Goal: Task Accomplishment & Management: Use online tool/utility

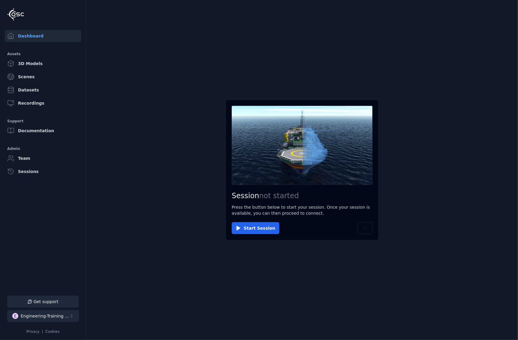
click at [55, 315] on div "Engineering-Training (SSO Staging)" at bounding box center [45, 316] width 49 height 6
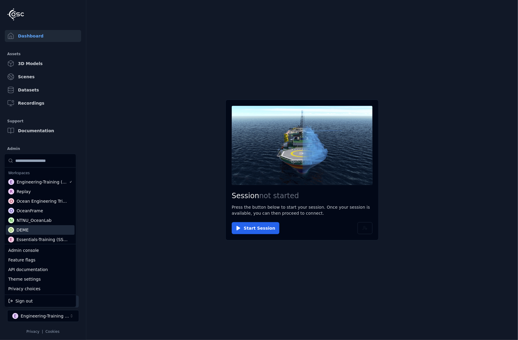
click at [86, 222] on html "Support Dashboard Assets 3D Models Scenes Datasets Recordings Support Documenta…" at bounding box center [259, 170] width 518 height 340
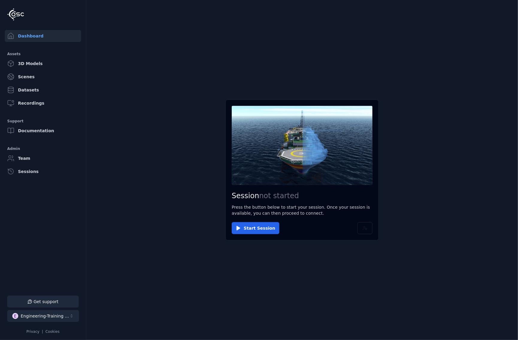
click at [56, 314] on div "Engineering-Training (SSO Staging)" at bounding box center [45, 316] width 49 height 6
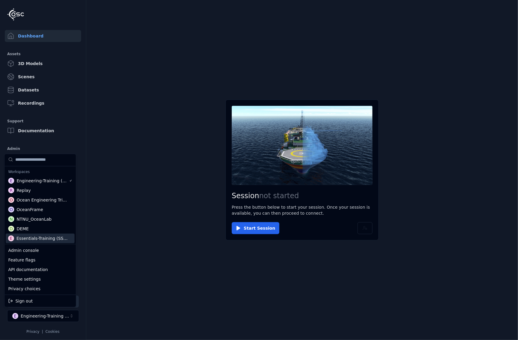
scroll to position [1, 0]
click at [40, 250] on div "Admin console" at bounding box center [40, 250] width 69 height 10
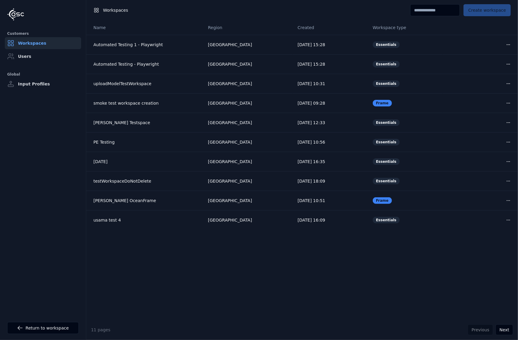
click at [28, 48] on link "Workspaces" at bounding box center [43, 43] width 76 height 12
click at [29, 53] on link "Users" at bounding box center [43, 56] width 76 height 12
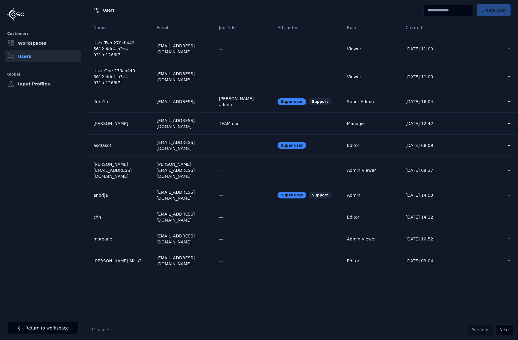
click at [435, 12] on input at bounding box center [449, 10] width 50 height 12
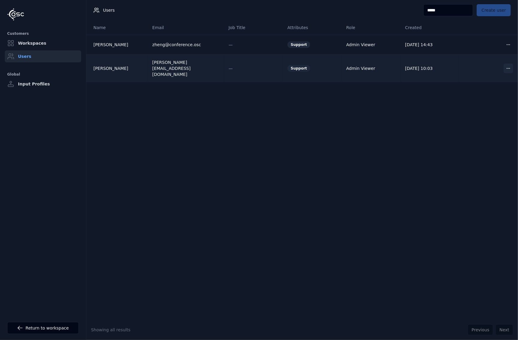
type input "*****"
click at [503, 63] on html "Customers Workspaces Users Global Input Profiles Return to workspace Users ****…" at bounding box center [259, 170] width 518 height 340
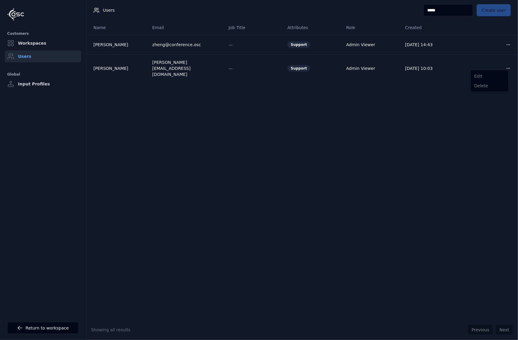
click at [440, 79] on html "Customers Workspaces Users Global Input Profiles Return to workspace Users ****…" at bounding box center [259, 170] width 518 height 340
click at [42, 40] on link "Workspaces" at bounding box center [43, 43] width 76 height 12
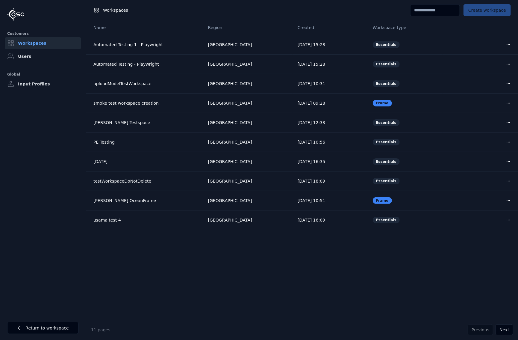
click at [421, 13] on input at bounding box center [435, 10] width 50 height 12
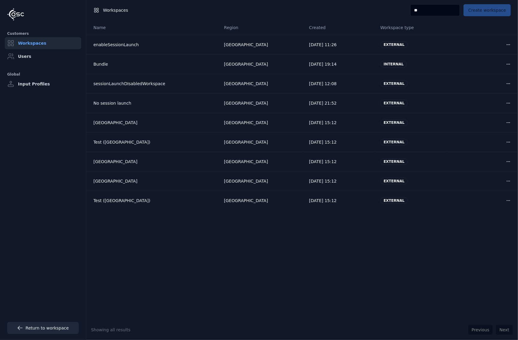
type input "**"
click at [35, 329] on link "Return to workspace" at bounding box center [43, 328] width 72 height 12
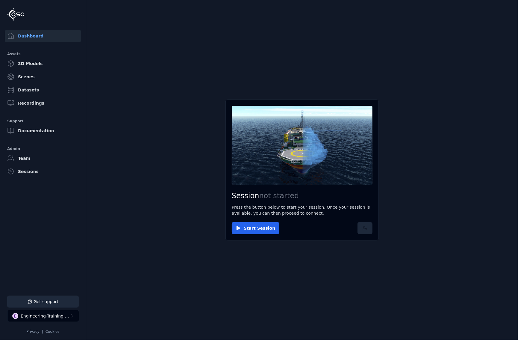
click at [364, 229] on icon at bounding box center [365, 228] width 5 height 5
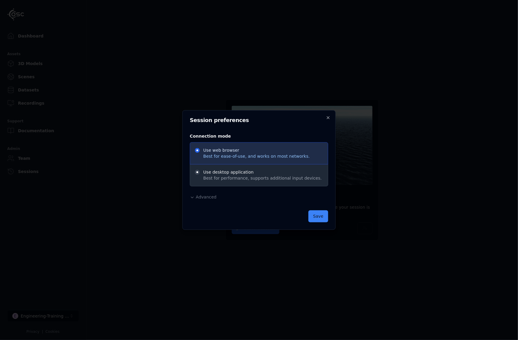
click at [208, 198] on span "Advanced" at bounding box center [206, 197] width 21 height 5
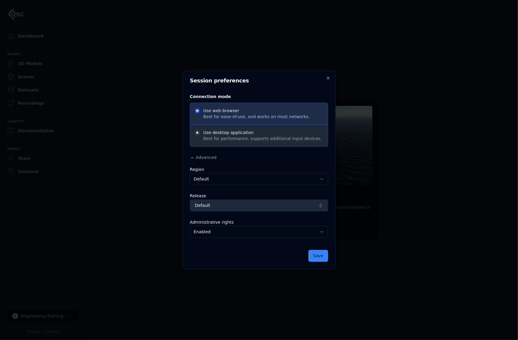
click at [233, 205] on span "Default" at bounding box center [255, 205] width 121 height 6
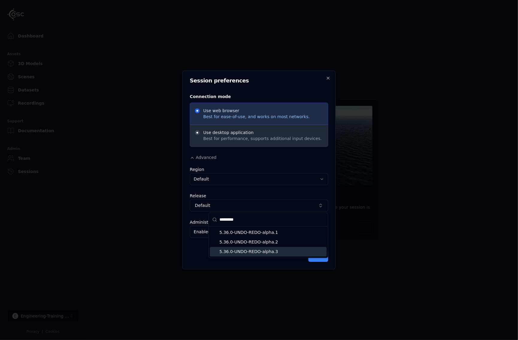
type input "*********"
click at [246, 250] on span "5.36.0-UNDO-REDO-alpha.3" at bounding box center [272, 252] width 105 height 6
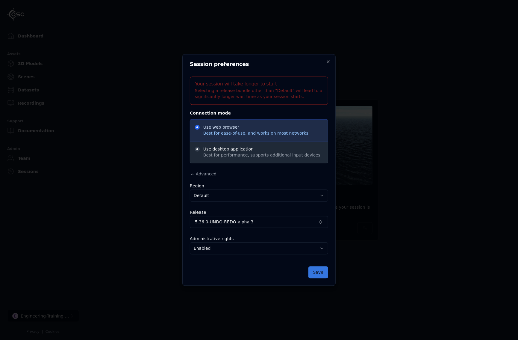
click at [322, 272] on button "Save" at bounding box center [319, 272] width 20 height 12
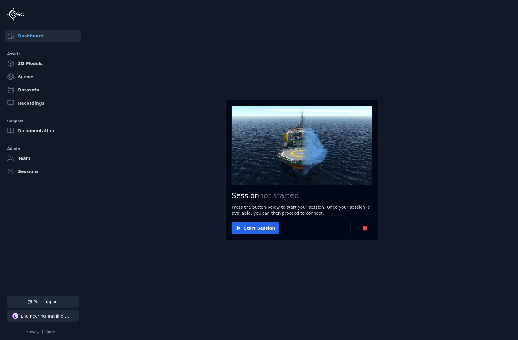
click at [64, 315] on div "Engineering-Training (SSO Staging)" at bounding box center [45, 316] width 49 height 6
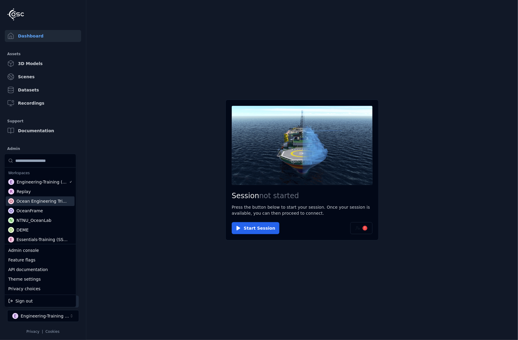
click at [363, 229] on html "Support Dashboard Assets 3D Models Scenes Datasets Recordings Support Documenta…" at bounding box center [259, 170] width 518 height 340
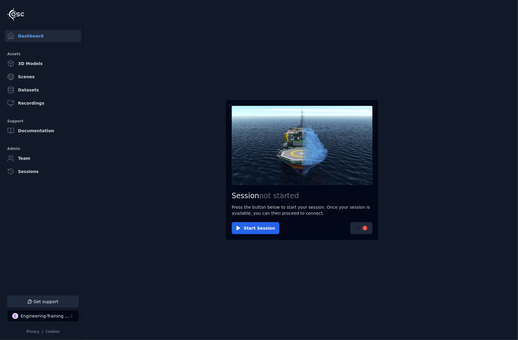
click at [363, 230] on button "!" at bounding box center [361, 228] width 22 height 12
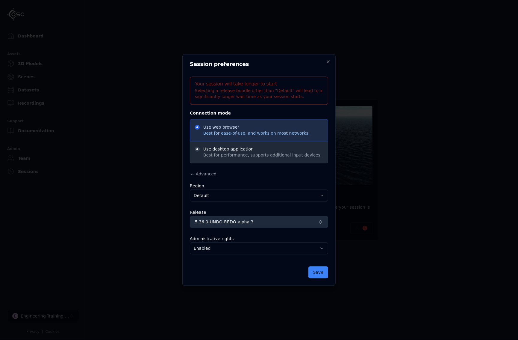
click at [219, 223] on span "5.36.0-UNDO-REDO-alpha.3" at bounding box center [255, 222] width 121 height 6
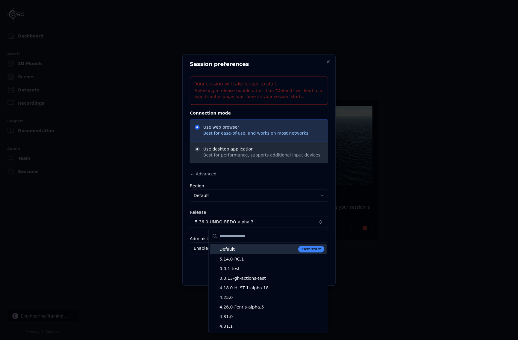
click at [228, 248] on span "Default" at bounding box center [258, 249] width 76 height 6
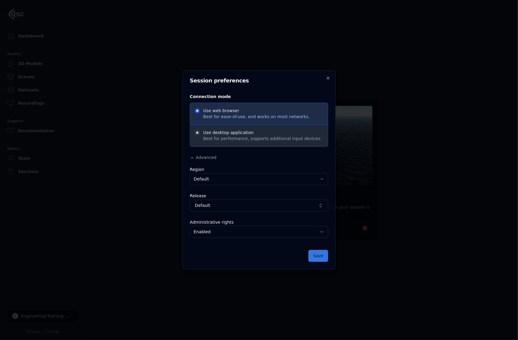
click at [317, 254] on button "Save" at bounding box center [319, 256] width 20 height 12
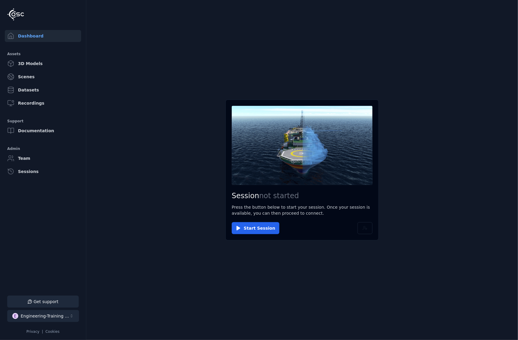
click at [62, 314] on div "Engineering-Training (SSO Staging)" at bounding box center [45, 316] width 49 height 6
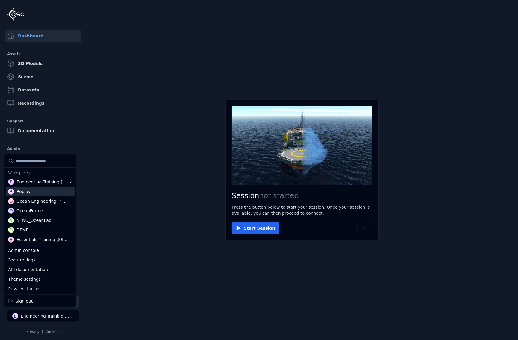
scroll to position [1, 0]
click at [51, 201] on div "Ocean Engineering Trials" at bounding box center [41, 200] width 51 height 6
click at [366, 230] on html "Support Dashboard Assets 3D Models Scenes Datasets Recordings Support Documenta…" at bounding box center [259, 170] width 518 height 340
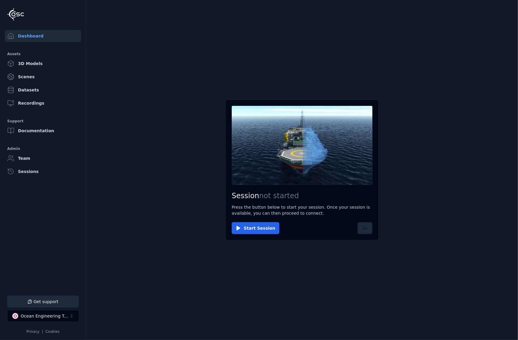
click at [361, 230] on button at bounding box center [365, 228] width 15 height 12
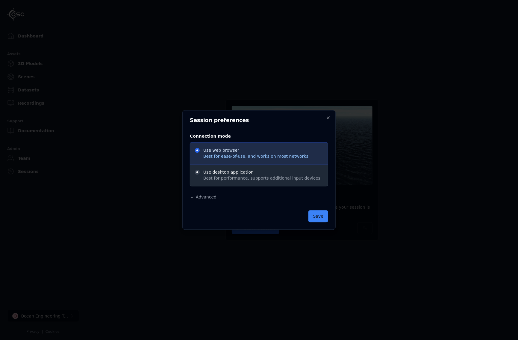
click at [214, 200] on div "Connection mode Use web browser Best for ease-of-use, and works on most network…" at bounding box center [259, 167] width 138 height 78
click at [203, 199] on span "Advanced" at bounding box center [206, 197] width 21 height 5
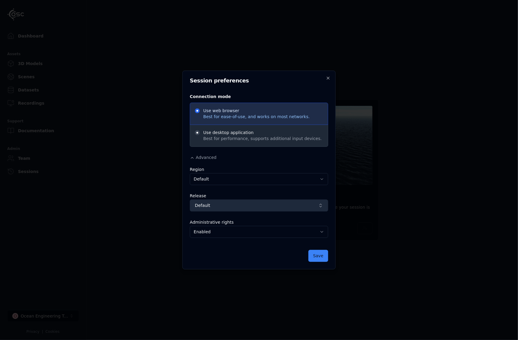
click at [216, 206] on span "Default" at bounding box center [255, 205] width 121 height 6
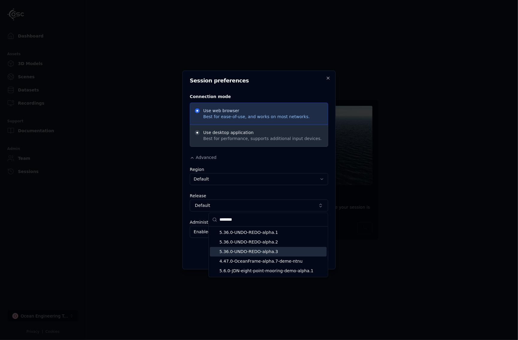
type input "********"
click at [238, 249] on span "5.36.0-UNDO-REDO-alpha.3" at bounding box center [272, 252] width 105 height 6
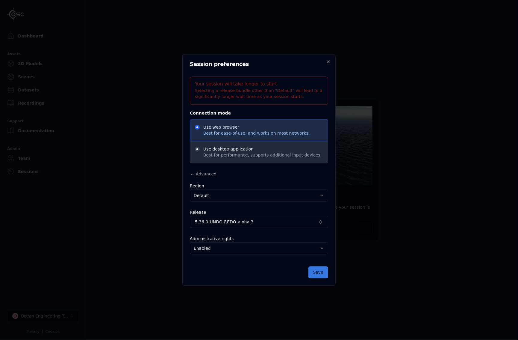
click at [313, 273] on button "Save" at bounding box center [319, 272] width 20 height 12
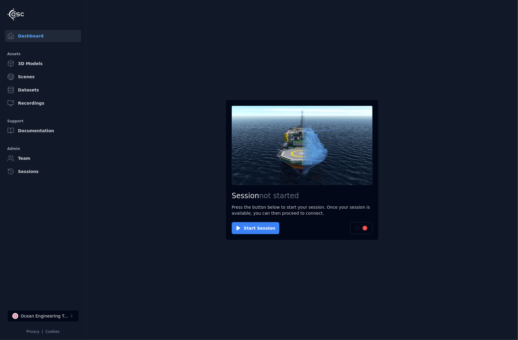
click at [249, 232] on button "Start Session" at bounding box center [256, 228] width 48 height 12
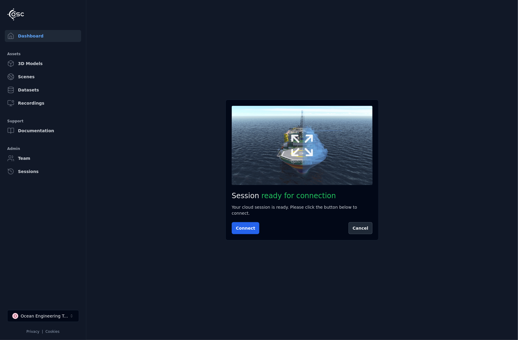
click at [308, 160] on icon at bounding box center [302, 145] width 29 height 29
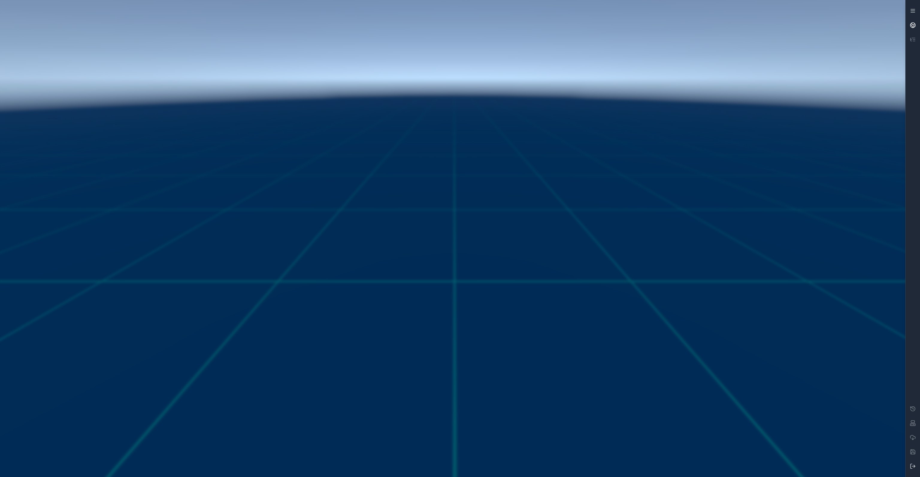
click at [518, 25] on icon at bounding box center [913, 25] width 6 height 6
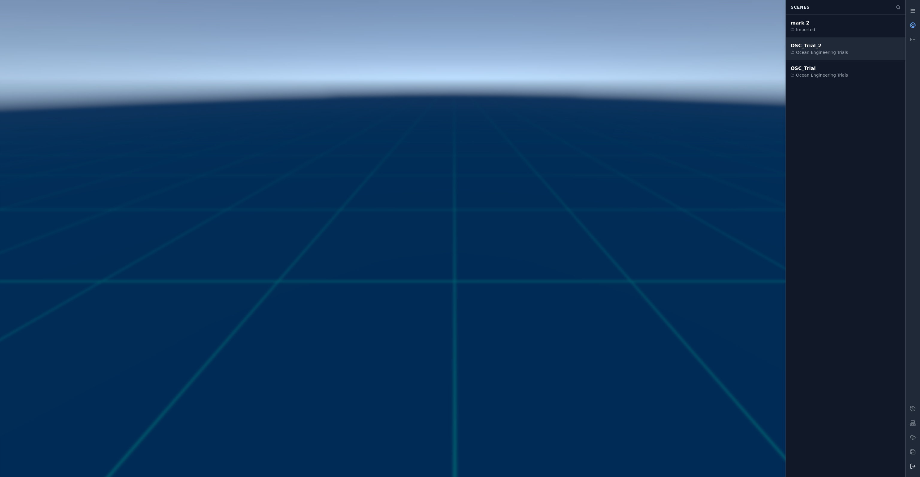
click at [518, 50] on div "Ocean Engineering Trials" at bounding box center [820, 52] width 58 height 6
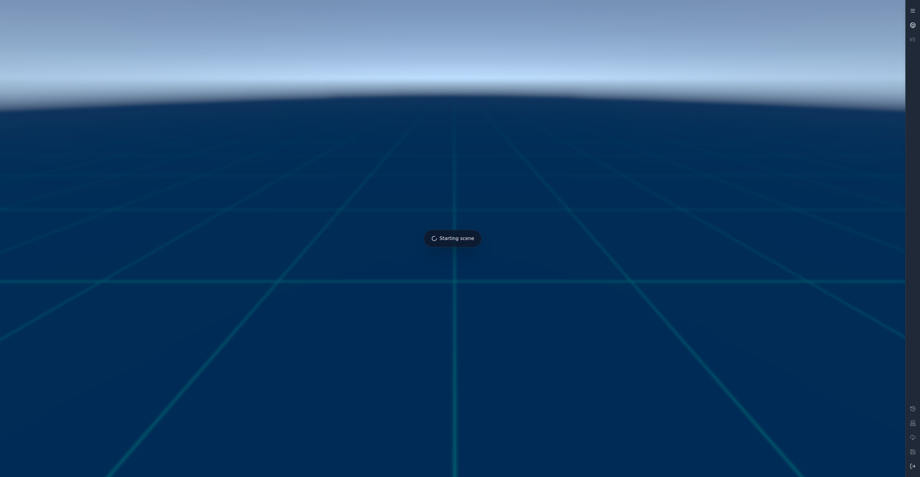
click at [518, 339] on icon at bounding box center [913, 409] width 4 height 4
click at [518, 339] on icon at bounding box center [913, 409] width 6 height 6
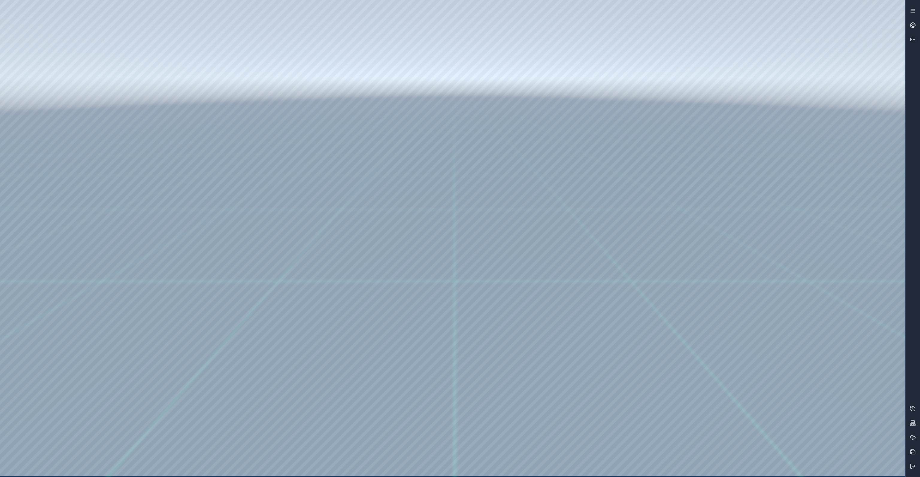
drag, startPoint x: 385, startPoint y: 184, endPoint x: 358, endPoint y: 194, distance: 28.3
click at [60, 127] on div at bounding box center [452, 238] width 905 height 477
click at [47, 140] on div at bounding box center [452, 238] width 905 height 477
click at [518, 339] on div at bounding box center [452, 238] width 905 height 477
click at [208, 185] on div at bounding box center [452, 238] width 905 height 477
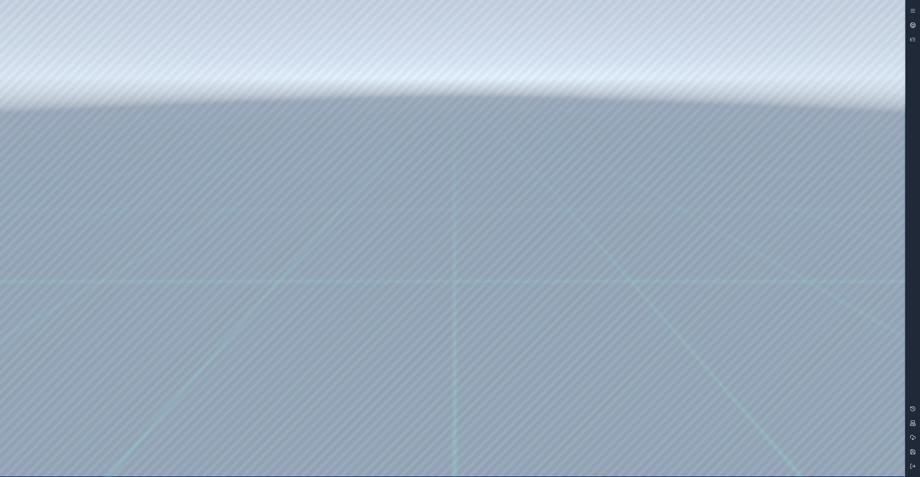
drag, startPoint x: 117, startPoint y: 76, endPoint x: 113, endPoint y: 74, distance: 5.2
click at [113, 74] on div at bounding box center [452, 238] width 905 height 477
drag, startPoint x: 169, startPoint y: 78, endPoint x: 501, endPoint y: 381, distance: 450.1
click at [501, 339] on div at bounding box center [452, 238] width 905 height 477
click at [470, 339] on div at bounding box center [452, 238] width 905 height 477
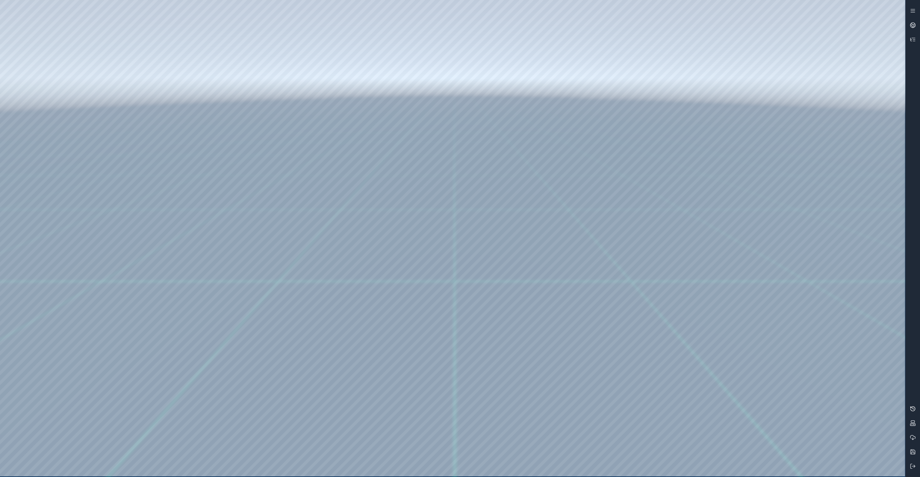
click at [518, 339] on icon at bounding box center [913, 409] width 6 height 6
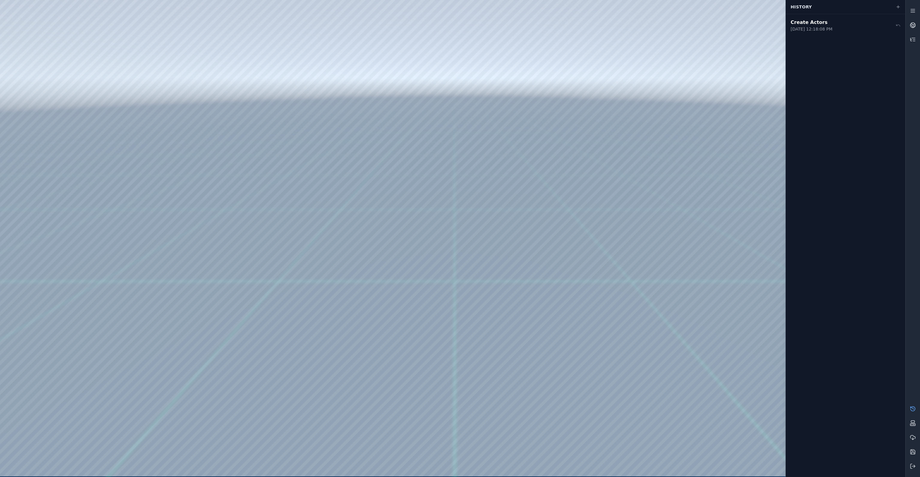
drag, startPoint x: 157, startPoint y: 112, endPoint x: 372, endPoint y: 359, distance: 327.6
click at [371, 339] on div at bounding box center [452, 238] width 905 height 477
click at [448, 339] on div at bounding box center [452, 238] width 905 height 477
drag, startPoint x: 138, startPoint y: 174, endPoint x: 556, endPoint y: 327, distance: 445.3
click at [518, 327] on div at bounding box center [452, 238] width 905 height 477
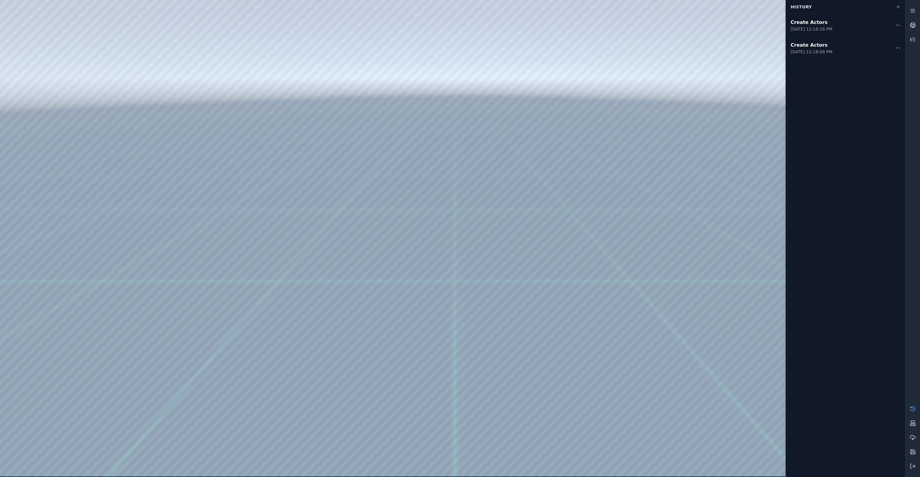
click at [454, 339] on div at bounding box center [452, 238] width 905 height 477
click at [518, 47] on div "Create Actors" at bounding box center [812, 45] width 42 height 7
click at [518, 33] on div "Auto‑generated restore point [DATE] 12:18:27 PM" at bounding box center [846, 25] width 120 height 23
click at [518, 68] on div "Create Actors" at bounding box center [812, 67] width 42 height 7
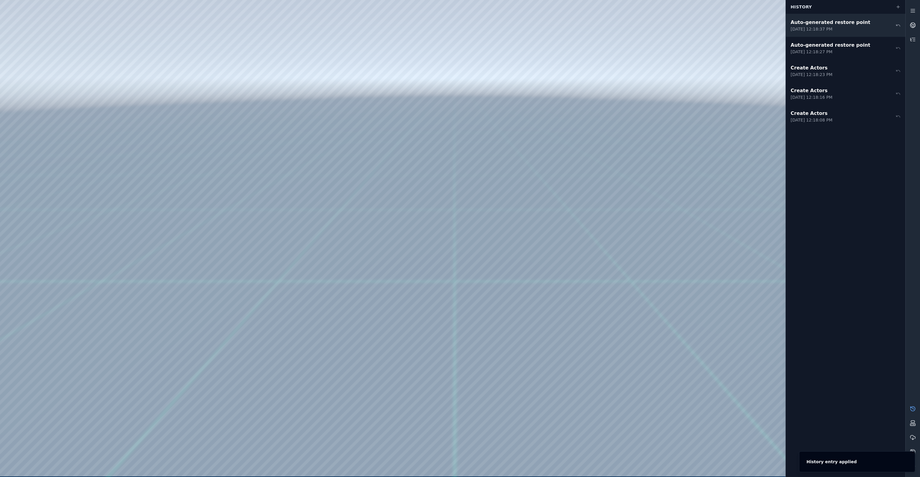
click at [518, 30] on div "[DATE] 12:18:37 PM" at bounding box center [831, 29] width 80 height 6
click at [518, 45] on div "Auto‑generated restore point" at bounding box center [831, 45] width 80 height 7
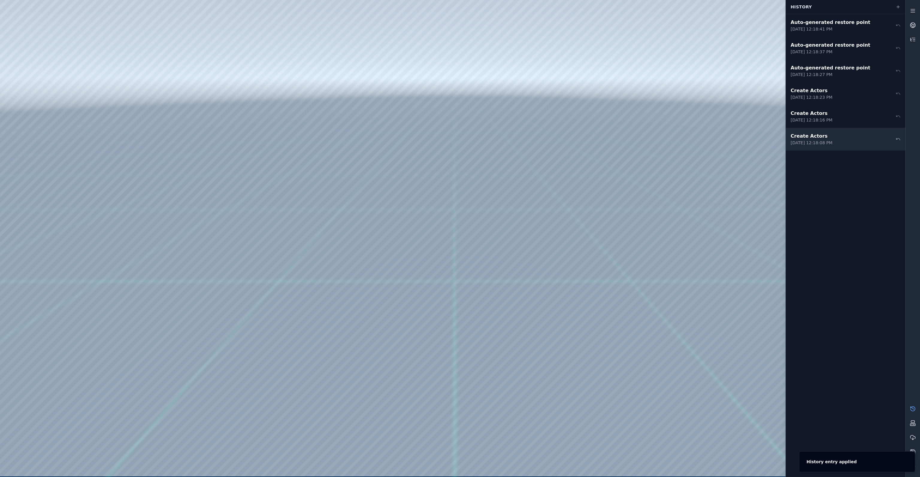
click at [518, 140] on div "[DATE] 12:18:08 PM" at bounding box center [812, 143] width 42 height 6
click at [518, 117] on div "Create Actors" at bounding box center [812, 113] width 42 height 7
click at [518, 101] on div "Create Actors [DATE] 12:18:23 PM" at bounding box center [846, 93] width 120 height 23
click at [518, 77] on div "[DATE] 12:18:27 PM" at bounding box center [831, 75] width 80 height 6
click at [518, 132] on div "Create Actors [DATE] 12:18:08 PM" at bounding box center [846, 139] width 120 height 23
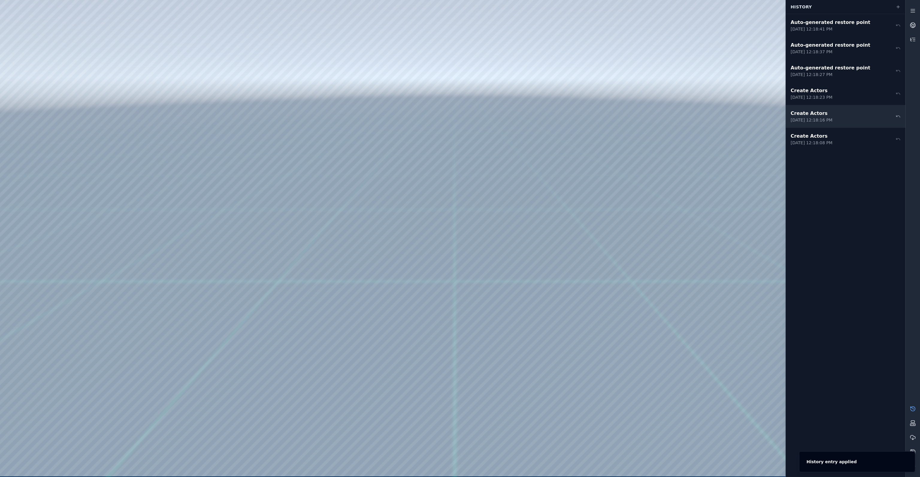
click at [518, 120] on div "[DATE] 12:18:16 PM" at bounding box center [812, 120] width 42 height 6
click at [518, 100] on div "[DATE] 12:18:23 PM" at bounding box center [812, 97] width 42 height 6
click at [518, 76] on div "[DATE] 12:18:27 PM" at bounding box center [831, 75] width 80 height 6
click at [518, 55] on div "Auto‑generated restore point [DATE] 12:18:37 PM" at bounding box center [846, 48] width 120 height 23
click at [518, 34] on div "Auto‑generated restore point [DATE] 12:18:41 PM" at bounding box center [846, 25] width 120 height 23
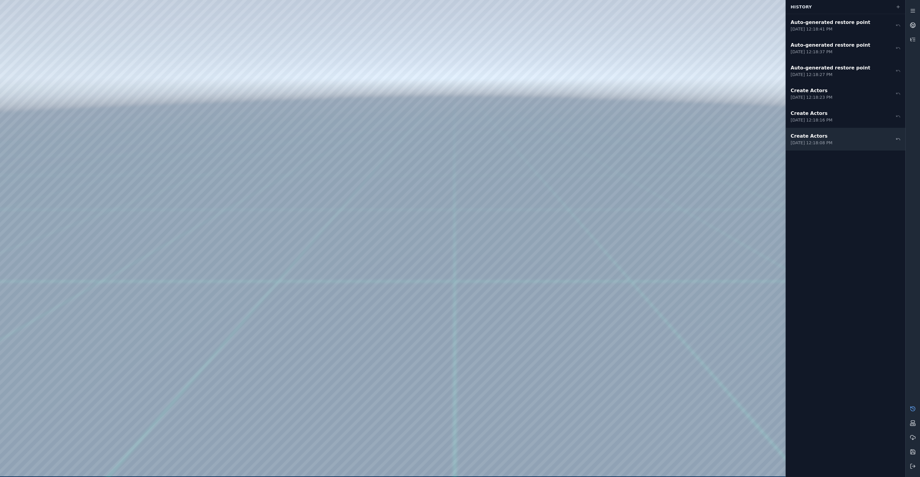
click at [518, 148] on div "Create Actors [DATE] 12:18:08 PM" at bounding box center [846, 139] width 120 height 23
click at [518, 147] on div "Create Actors [DATE] 12:18:16 PM" at bounding box center [846, 139] width 120 height 23
click at [518, 165] on div "[DATE] 12:18:08 PM" at bounding box center [812, 166] width 42 height 6
click at [518, 147] on div "Create Actors [DATE] 12:18:16 PM" at bounding box center [846, 139] width 120 height 23
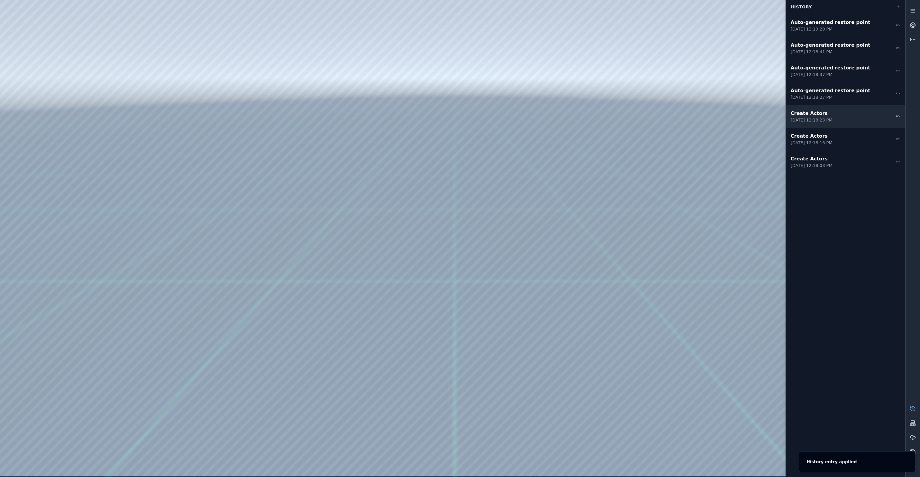
click at [518, 123] on div "Create Actors [DATE] 12:18:23 PM" at bounding box center [846, 116] width 120 height 23
click at [518, 90] on div "Auto‑generated restore point" at bounding box center [831, 90] width 80 height 7
click at [518, 74] on div "[DATE] 12:18:37 PM" at bounding box center [831, 75] width 80 height 6
click at [518, 54] on div "[DATE] 12:18:41 PM" at bounding box center [831, 52] width 80 height 6
click at [518, 31] on div "[DATE] 12:19:29 PM" at bounding box center [831, 29] width 80 height 6
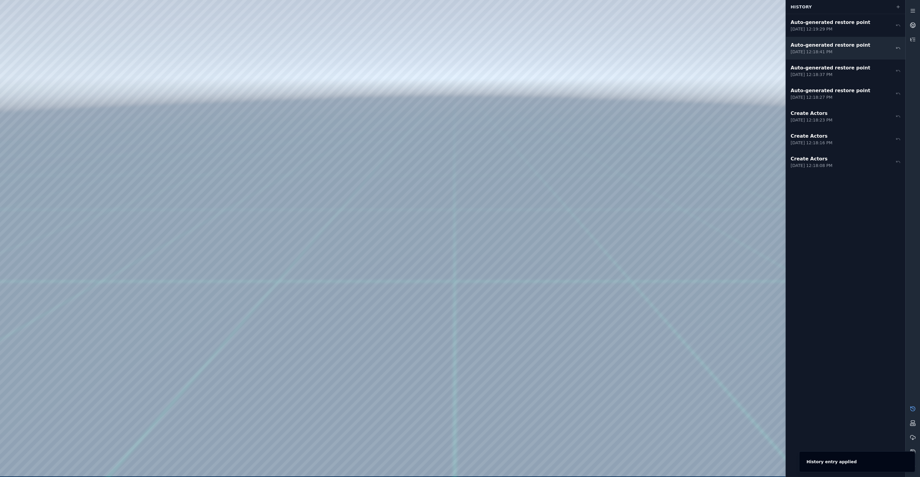
click at [518, 49] on div "[DATE] 12:18:41 PM" at bounding box center [831, 52] width 80 height 6
click at [518, 63] on div "Auto‑generated restore point [DATE] 12:18:41 PM" at bounding box center [846, 71] width 120 height 23
click at [518, 53] on div "[DATE] 12:19:29 PM" at bounding box center [831, 52] width 80 height 6
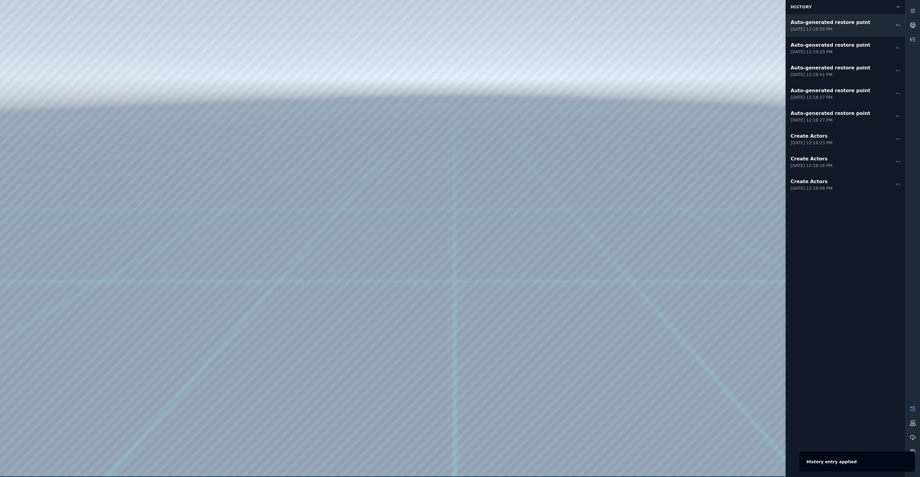
click at [518, 31] on div "[DATE] 12:19:50 PM" at bounding box center [831, 29] width 80 height 6
click at [518, 70] on div "Auto‑generated restore point" at bounding box center [831, 67] width 80 height 7
click at [518, 90] on div "Auto‑generated restore point" at bounding box center [831, 90] width 80 height 7
click at [518, 114] on div "Auto‑generated restore point" at bounding box center [831, 113] width 80 height 7
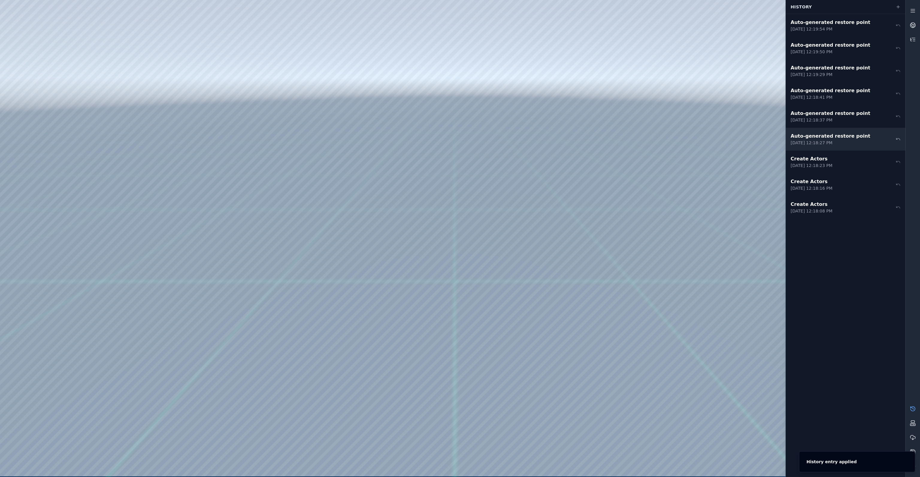
click at [518, 133] on div "Auto‑generated restore point" at bounding box center [831, 136] width 80 height 7
click at [518, 195] on div "Create Actors [DATE] 12:18:16 PM" at bounding box center [846, 184] width 120 height 23
click at [518, 201] on div "Create Actors" at bounding box center [812, 204] width 42 height 7
click at [518, 182] on div "Create Actors" at bounding box center [812, 181] width 42 height 7
click at [518, 162] on div "Create Actors" at bounding box center [812, 158] width 42 height 7
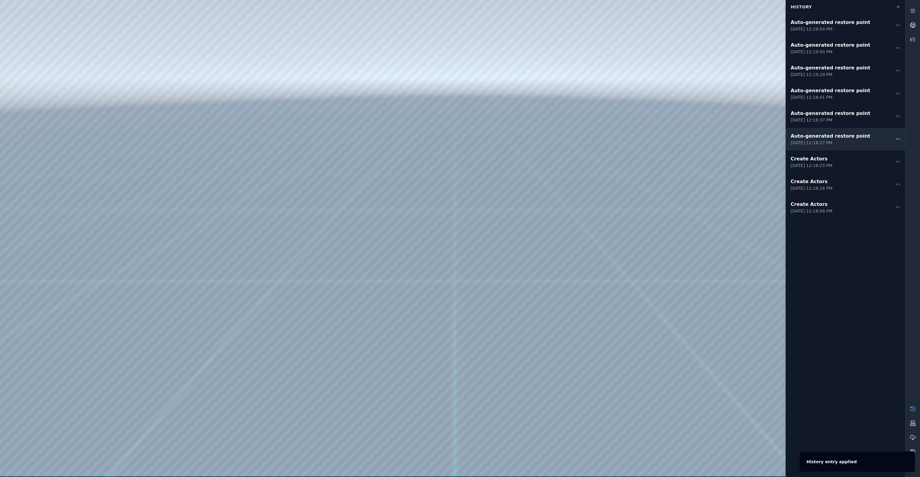
click at [518, 142] on div "[DATE] 12:18:27 PM" at bounding box center [831, 143] width 80 height 6
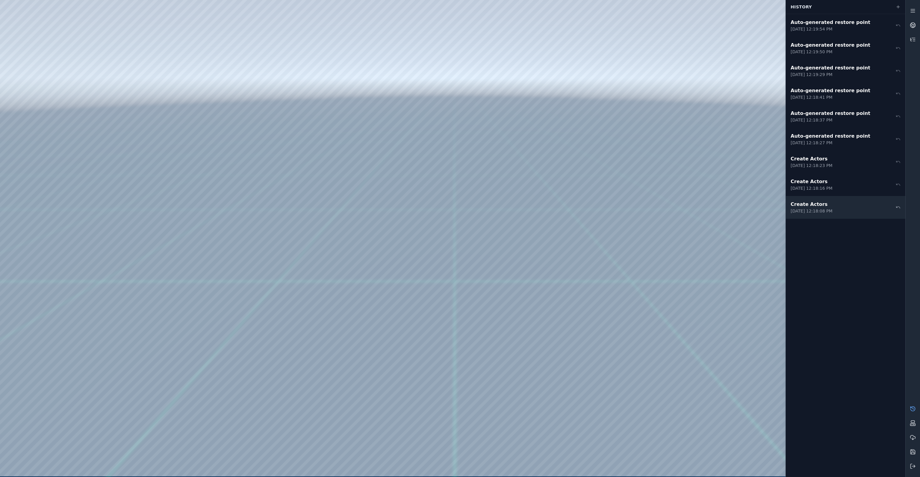
click at [518, 205] on div "Create Actors" at bounding box center [812, 204] width 42 height 7
click at [518, 189] on div "[DATE] 12:18:16 PM" at bounding box center [812, 188] width 42 height 6
click at [518, 163] on div "[DATE] 12:18:23 PM" at bounding box center [812, 166] width 42 height 6
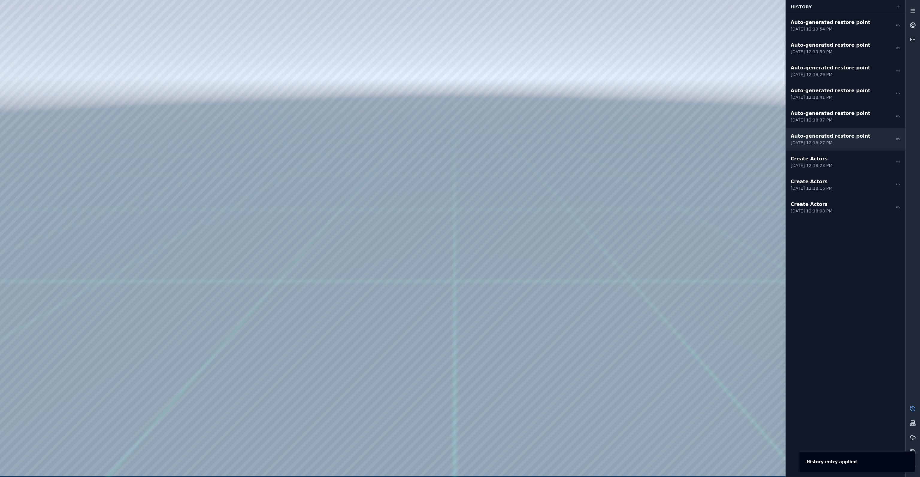
click at [518, 147] on div "Auto‑generated restore point [DATE] 12:18:27 PM" at bounding box center [846, 139] width 120 height 23
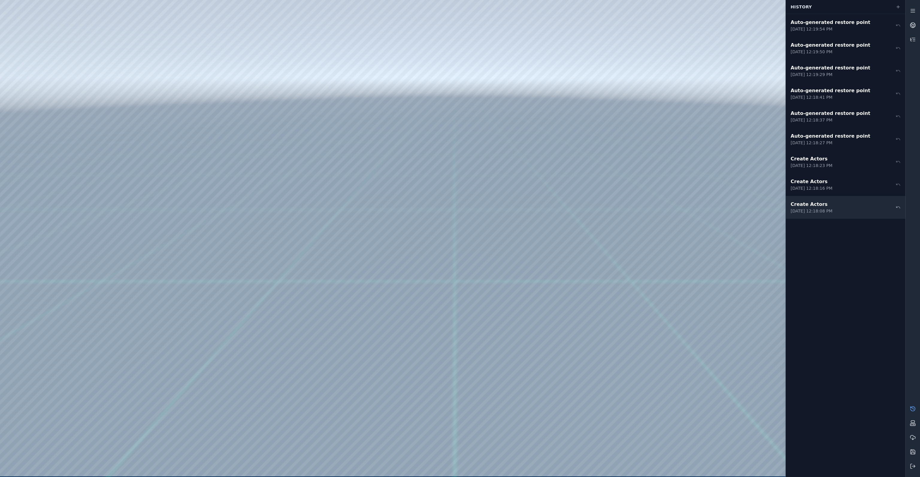
click at [518, 207] on icon at bounding box center [899, 208] width 4 height 2
click at [518, 191] on div "Create Actors [DATE] 12:18:16 PM" at bounding box center [846, 184] width 120 height 23
click at [518, 162] on div "Create Actors [DATE] 12:18:23 PM" at bounding box center [846, 162] width 120 height 23
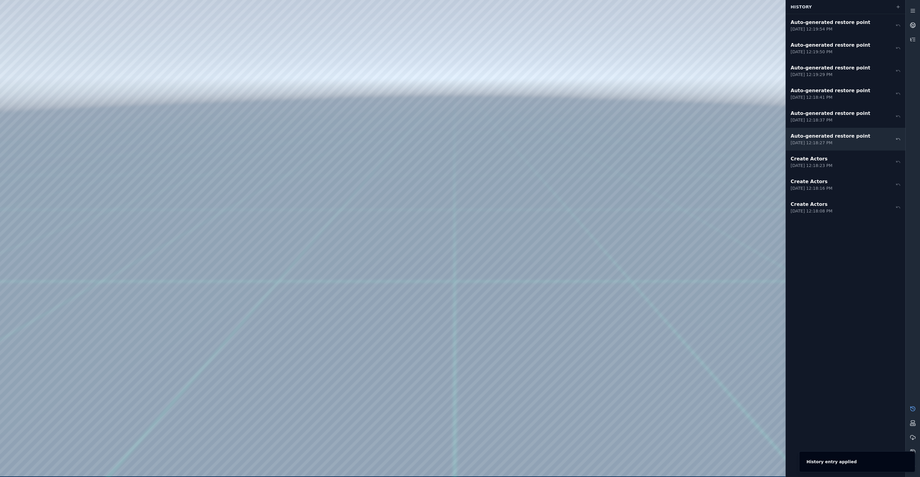
click at [518, 144] on div "[DATE] 12:18:27 PM" at bounding box center [831, 143] width 80 height 6
click at [518, 158] on div "Create Actors" at bounding box center [812, 158] width 42 height 7
click at [518, 209] on div "[DATE] 12:18:08 PM" at bounding box center [812, 211] width 42 height 6
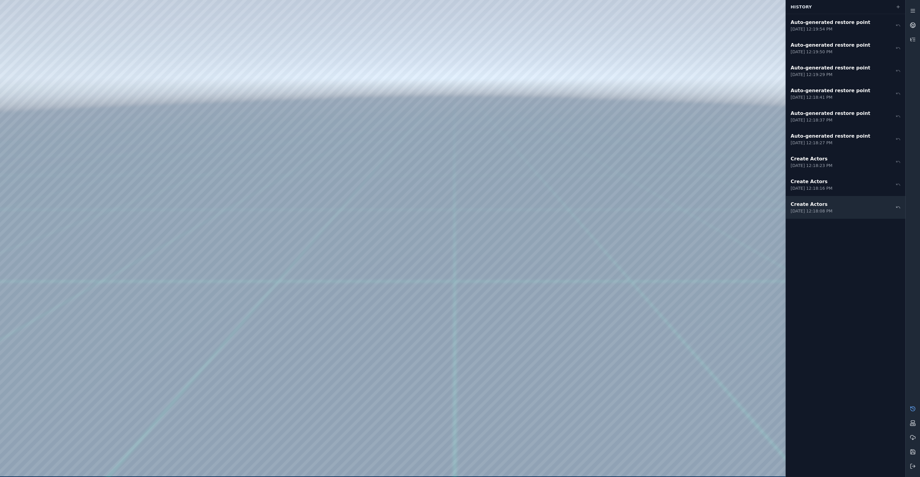
click at [518, 204] on div "Create Actors" at bounding box center [812, 204] width 42 height 7
click at [518, 339] on icon at bounding box center [913, 409] width 6 height 6
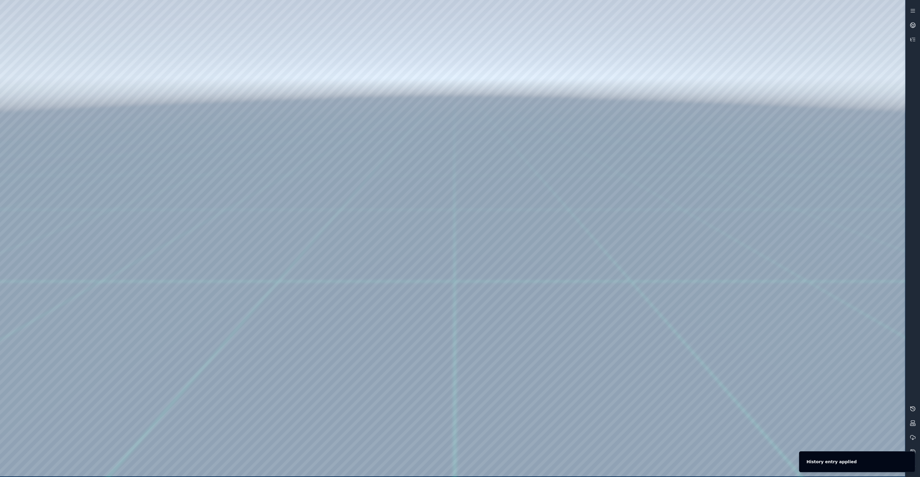
click at [518, 339] on icon at bounding box center [913, 409] width 6 height 6
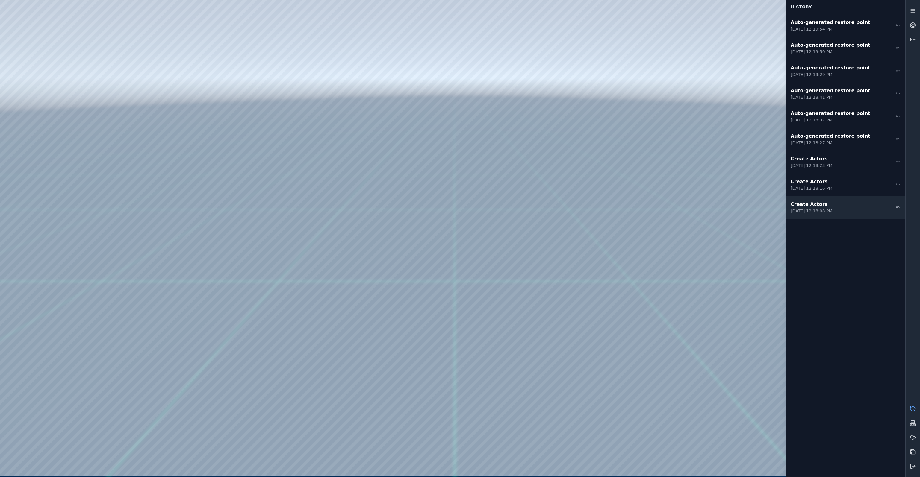
click at [518, 205] on div "Create Actors" at bounding box center [812, 204] width 42 height 7
click at [518, 183] on div "Create Actors" at bounding box center [812, 181] width 42 height 7
click at [518, 164] on div "[DATE] 12:18:23 PM" at bounding box center [812, 166] width 42 height 6
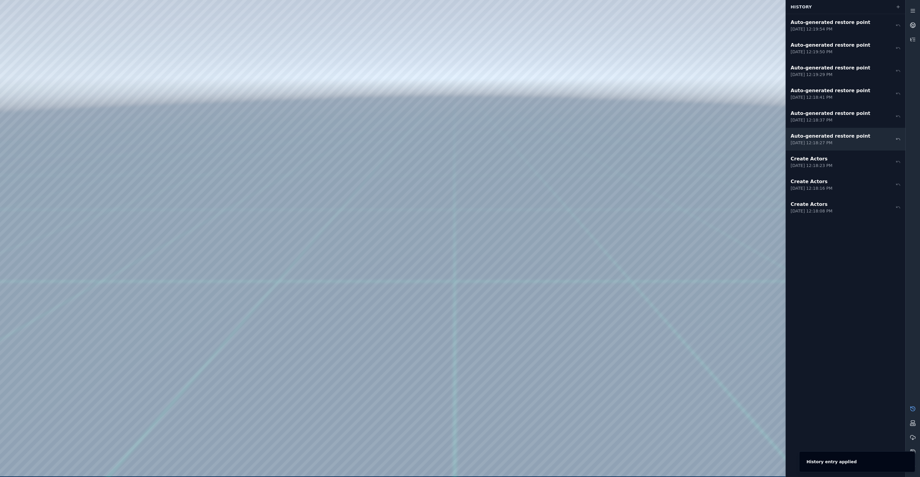
click at [518, 144] on div "[DATE] 12:18:27 PM" at bounding box center [831, 143] width 80 height 6
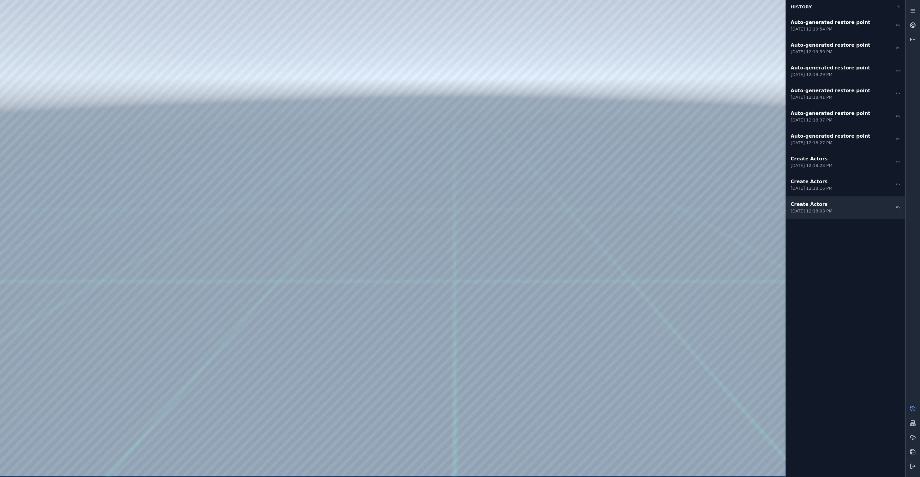
click at [518, 209] on div "[DATE] 12:18:08 PM" at bounding box center [812, 211] width 42 height 6
click at [518, 188] on div "[DATE] 12:18:16 PM" at bounding box center [812, 188] width 42 height 6
click at [518, 208] on div "[DATE] 12:18:08 PM" at bounding box center [812, 211] width 42 height 6
click at [518, 339] on icon "Notifications (F8)" at bounding box center [909, 458] width 2 height 2
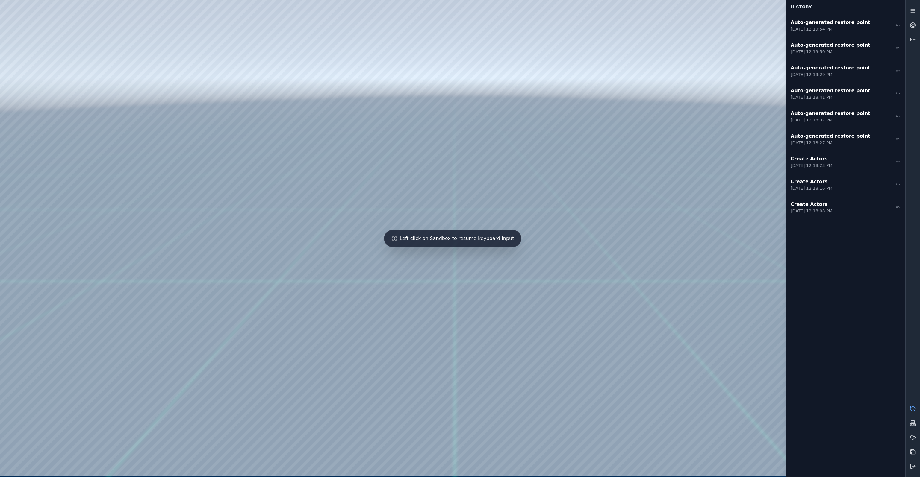
click at [434, 165] on div at bounding box center [452, 238] width 905 height 477
click at [451, 173] on div at bounding box center [452, 238] width 905 height 477
click at [379, 169] on div at bounding box center [452, 238] width 905 height 477
click at [518, 339] on rect at bounding box center [913, 422] width 4 height 2
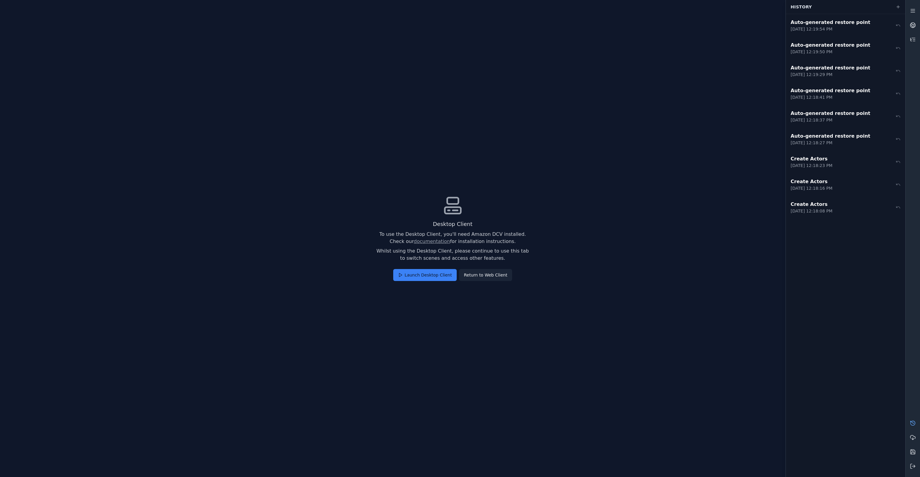
click at [499, 278] on button "Return to Web Client" at bounding box center [485, 275] width 53 height 12
click at [445, 267] on button "Confirm" at bounding box center [440, 270] width 26 height 12
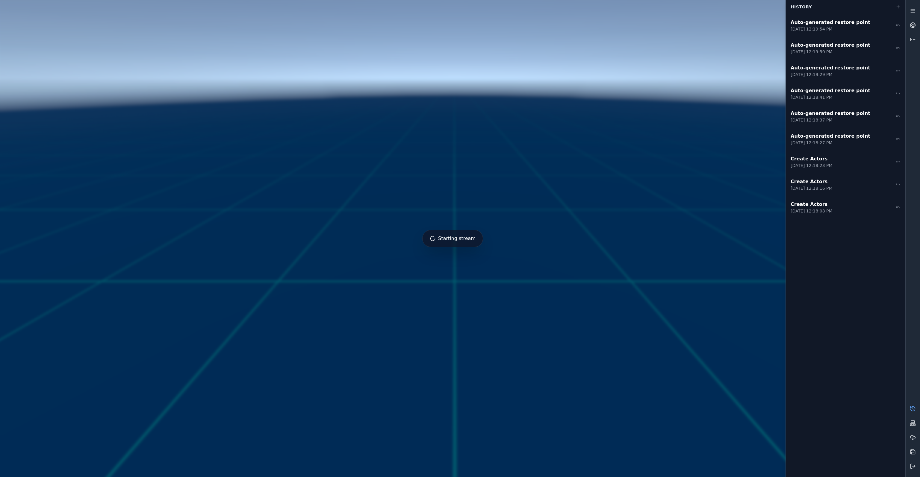
drag, startPoint x: 559, startPoint y: 298, endPoint x: 646, endPoint y: 293, distance: 87.9
click at [518, 293] on div at bounding box center [453, 239] width 910 height 482
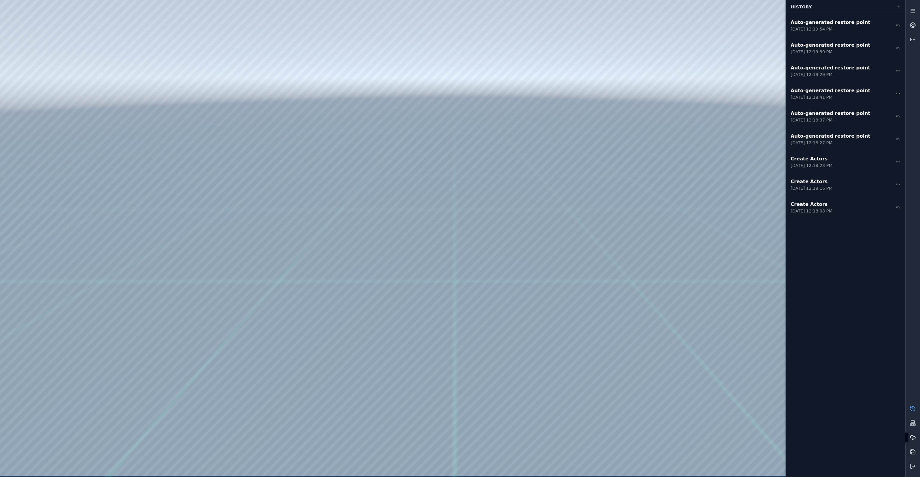
click at [518, 339] on icon at bounding box center [913, 438] width 6 height 6
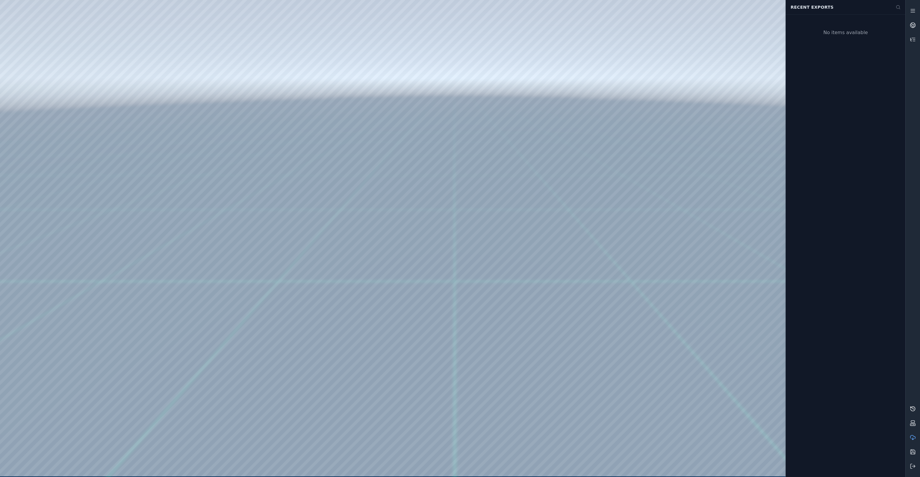
click at [518, 339] on icon at bounding box center [913, 409] width 6 height 6
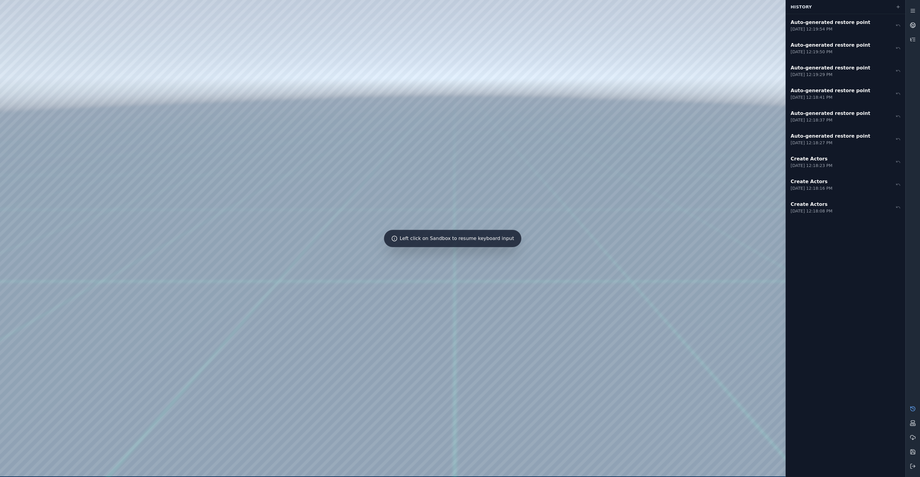
click at [518, 339] on link at bounding box center [913, 409] width 14 height 14
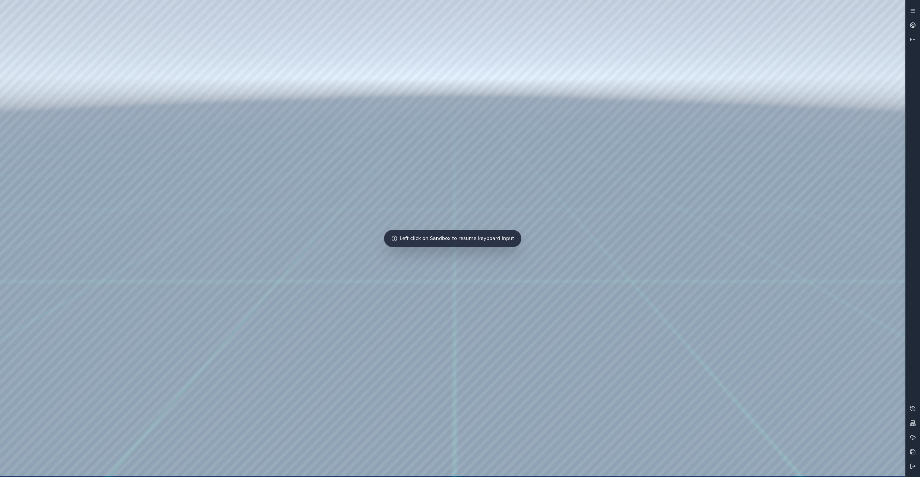
click at [518, 210] on div at bounding box center [452, 238] width 905 height 477
click at [480, 181] on div at bounding box center [452, 238] width 905 height 477
click at [34, 126] on div at bounding box center [452, 238] width 905 height 477
click at [25, 120] on div at bounding box center [452, 238] width 905 height 477
click at [90, 38] on div at bounding box center [452, 238] width 905 height 477
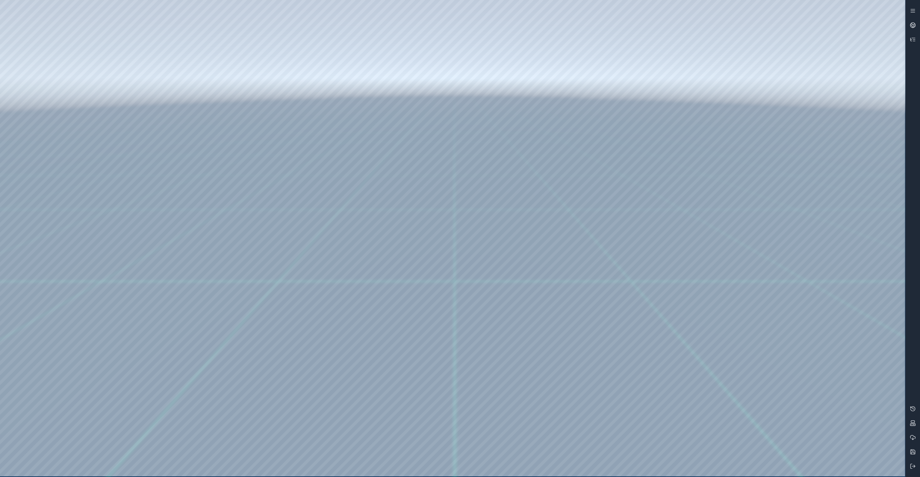
click at [91, 36] on div at bounding box center [452, 238] width 905 height 477
click at [6, 89] on div at bounding box center [452, 238] width 905 height 477
click at [15, 120] on div at bounding box center [452, 238] width 905 height 477
click at [518, 339] on link at bounding box center [913, 409] width 14 height 14
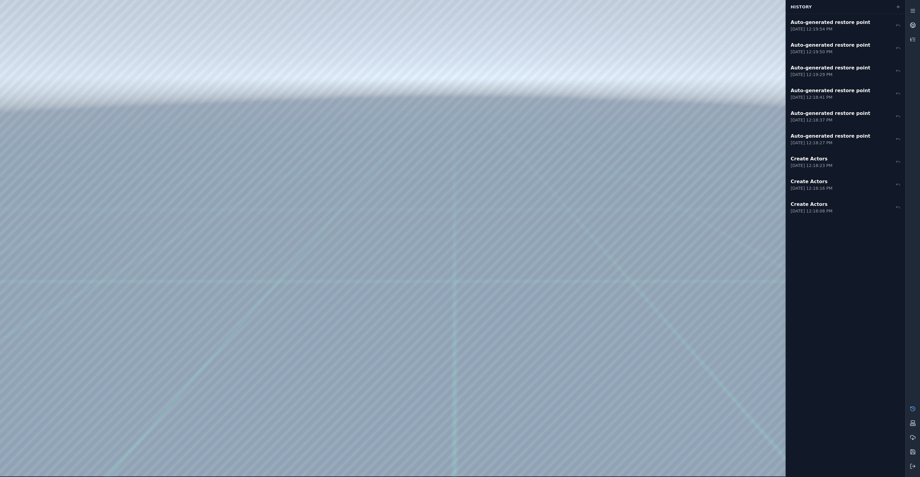
click at [518, 339] on link at bounding box center [913, 409] width 14 height 14
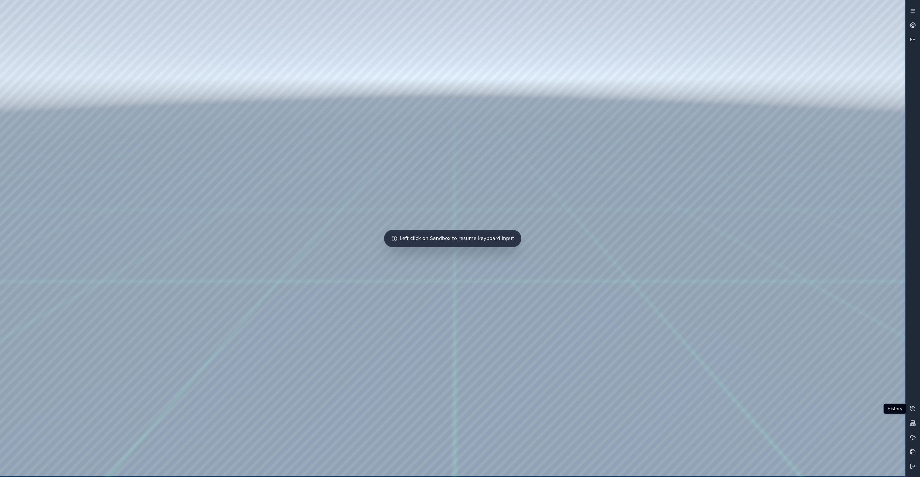
click at [474, 168] on div at bounding box center [452, 238] width 905 height 477
click at [518, 339] on icon at bounding box center [913, 409] width 6 height 6
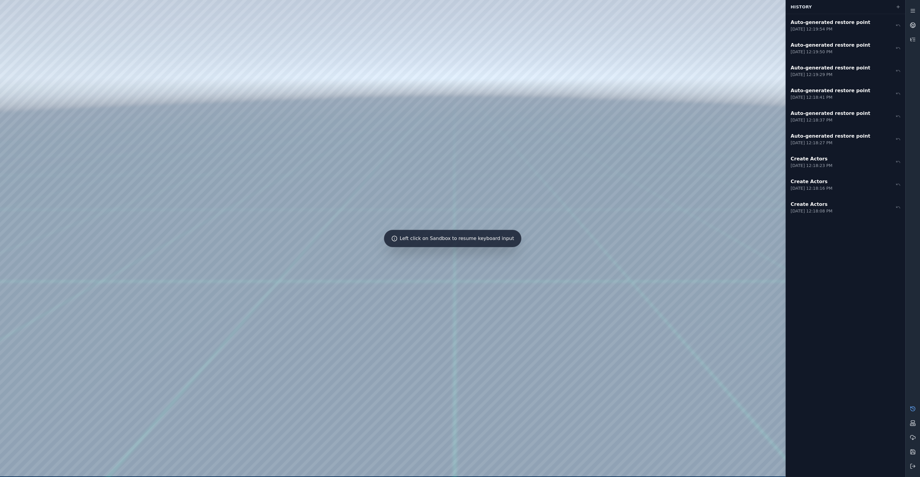
click at [518, 203] on div at bounding box center [452, 238] width 905 height 477
click at [518, 204] on div at bounding box center [452, 238] width 905 height 477
click at [14, 121] on div at bounding box center [452, 238] width 905 height 477
click at [14, 131] on div at bounding box center [452, 238] width 905 height 477
click at [133, 178] on div at bounding box center [452, 238] width 905 height 477
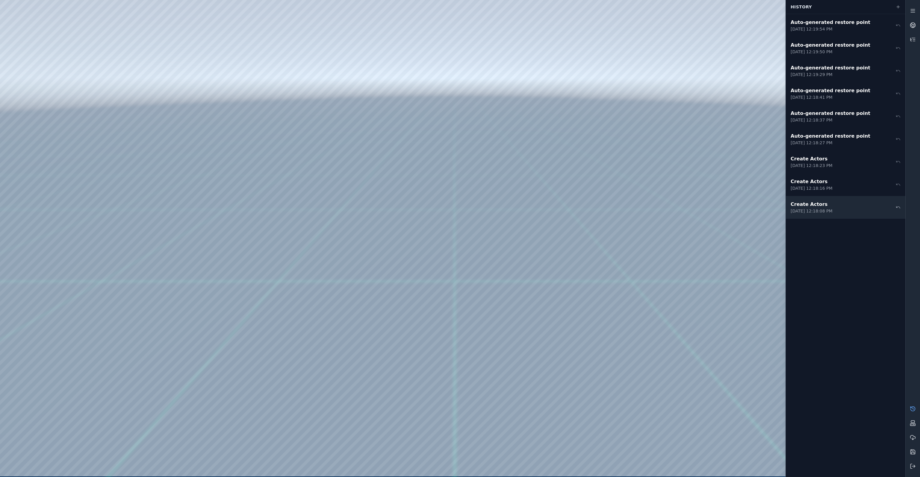
click at [518, 209] on div "[DATE] 12:18:08 PM" at bounding box center [812, 211] width 42 height 6
click at [518, 192] on div "Create Actors [DATE] 12:18:16 PM" at bounding box center [846, 184] width 120 height 23
click at [488, 223] on div at bounding box center [452, 238] width 905 height 477
click at [518, 339] on icon "Notifications (F8)" at bounding box center [909, 458] width 5 height 5
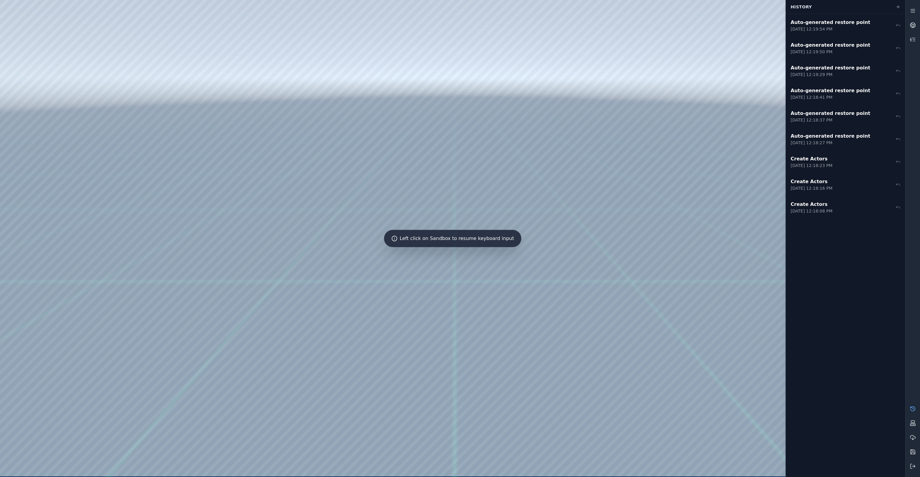
click at [422, 180] on div at bounding box center [452, 238] width 905 height 477
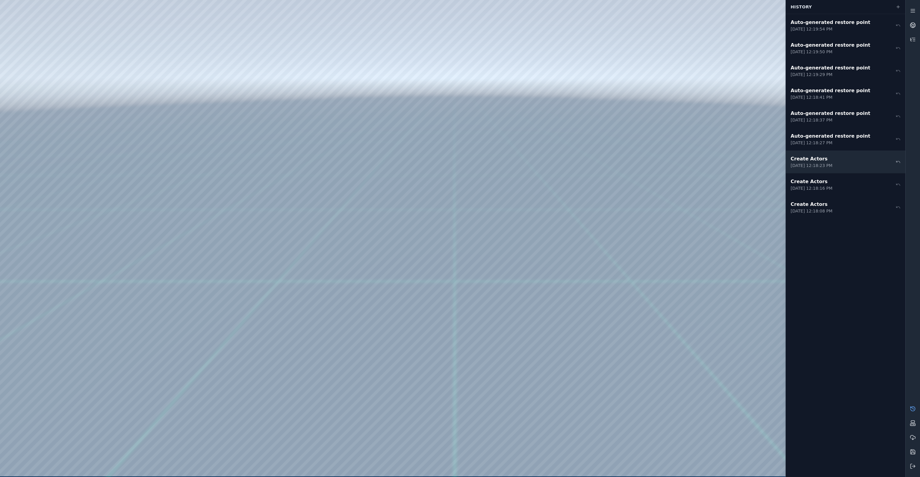
click at [518, 160] on div "Create Actors" at bounding box center [812, 158] width 42 height 7
click at [518, 339] on icon "Notifications (F8)" at bounding box center [909, 458] width 5 height 5
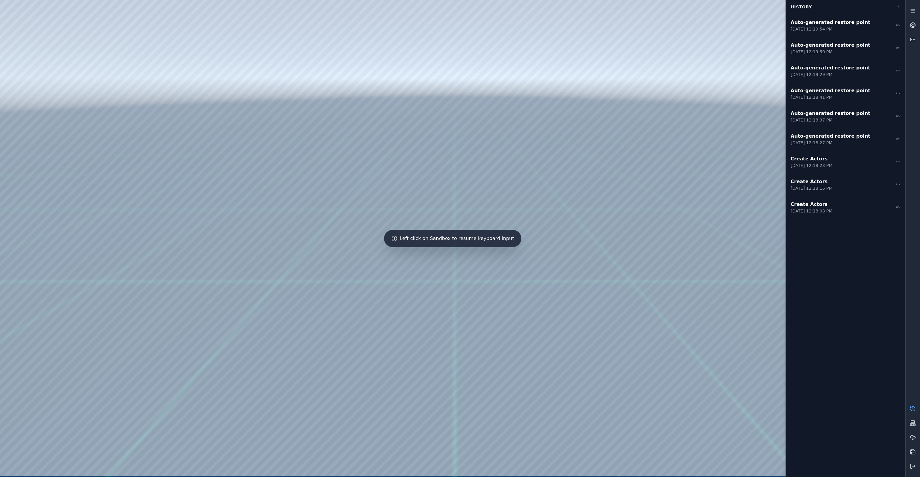
click at [501, 187] on div at bounding box center [452, 238] width 905 height 477
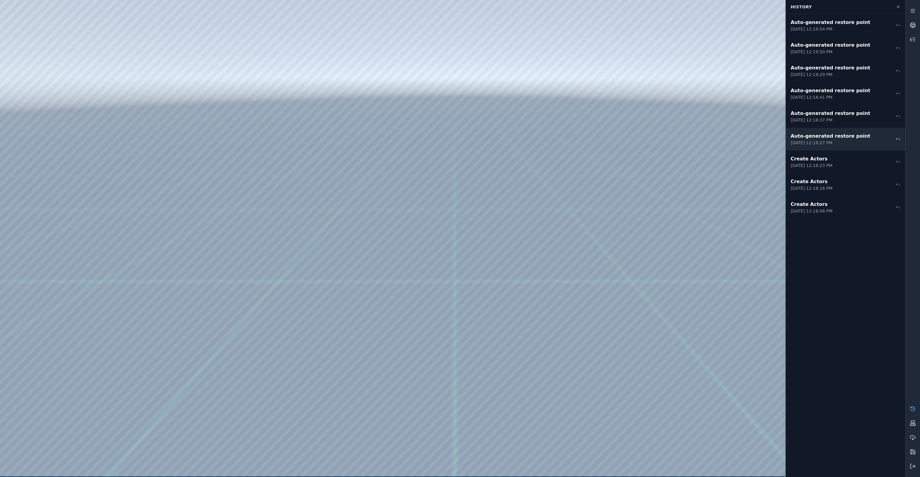
click at [518, 135] on div "Auto‑generated restore point" at bounding box center [831, 136] width 80 height 7
click at [518, 339] on icon "Notifications (F8)" at bounding box center [909, 458] width 5 height 5
click at [518, 161] on div at bounding box center [452, 238] width 905 height 477
click at [518, 186] on div "[DATE] 12:18:16 PM" at bounding box center [812, 188] width 42 height 6
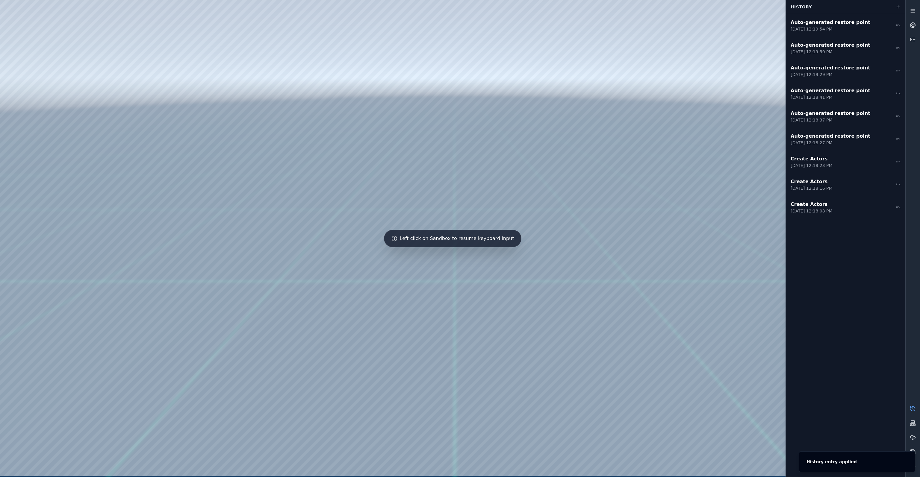
click at [518, 190] on div at bounding box center [452, 238] width 905 height 477
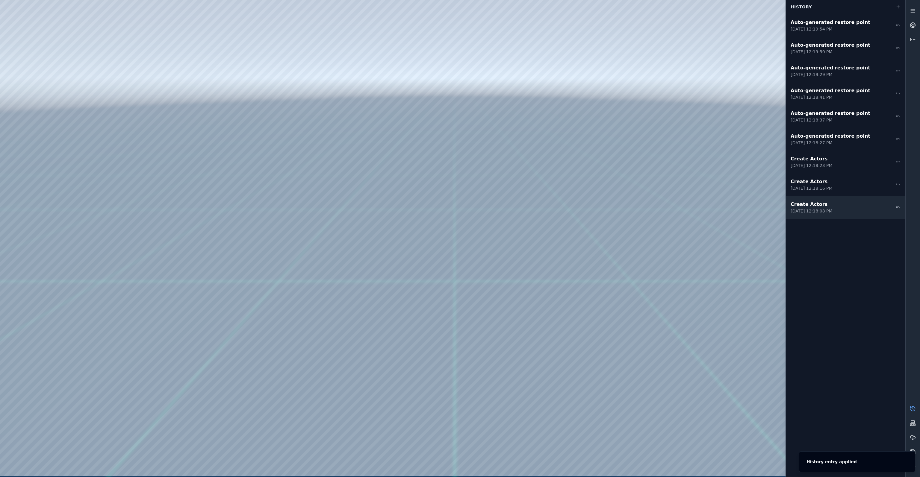
click at [518, 207] on div "Create Actors" at bounding box center [812, 204] width 42 height 7
click at [518, 339] on button "Notifications (F8)" at bounding box center [909, 457] width 7 height 7
click at [518, 105] on div at bounding box center [452, 238] width 905 height 477
click at [518, 108] on div at bounding box center [452, 238] width 905 height 477
click at [518, 339] on link at bounding box center [913, 438] width 14 height 14
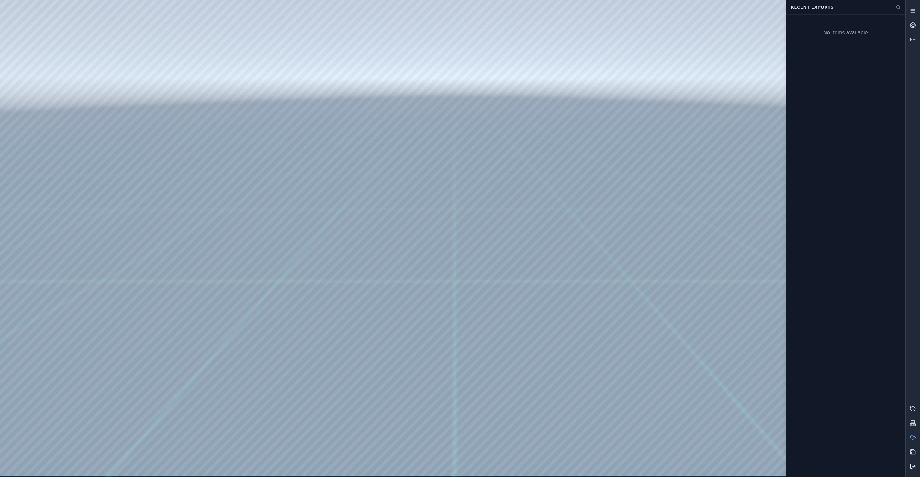
click at [518, 339] on button at bounding box center [913, 467] width 14 height 14
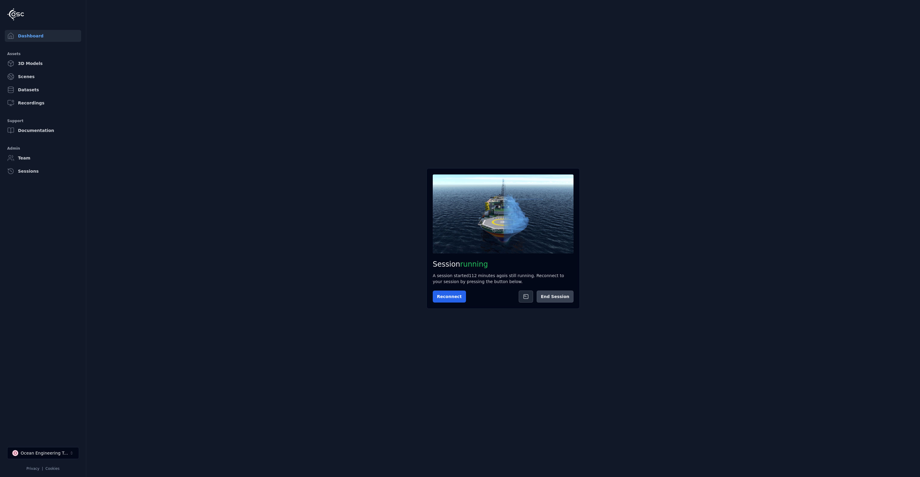
click at [518, 300] on button "End Session" at bounding box center [555, 297] width 37 height 12
